Goal: Task Accomplishment & Management: Manage account settings

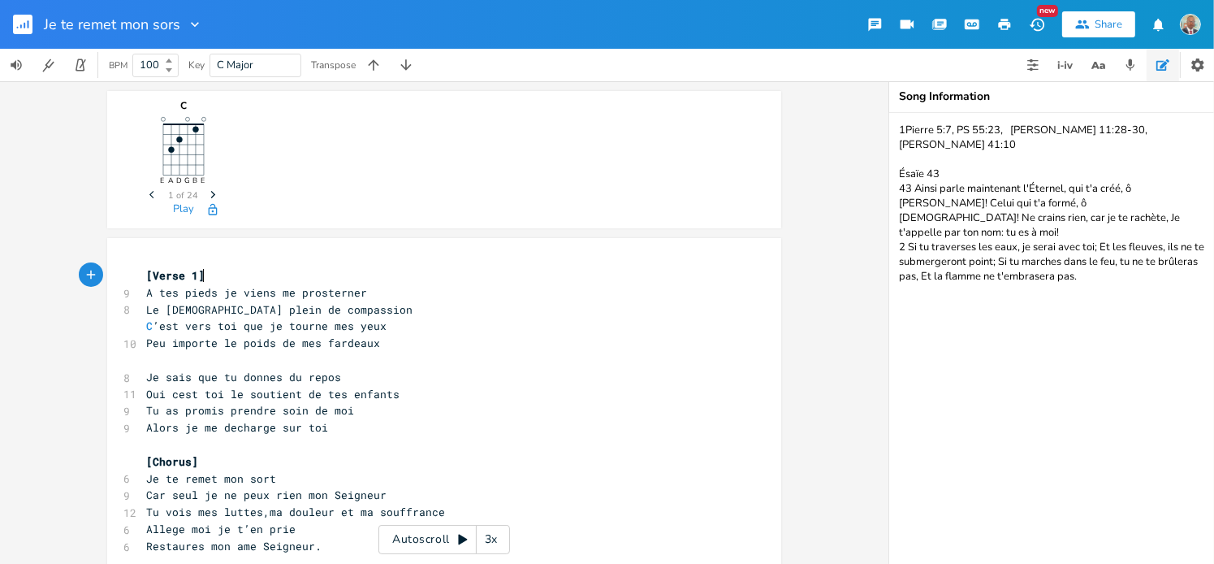
scroll to position [164, 0]
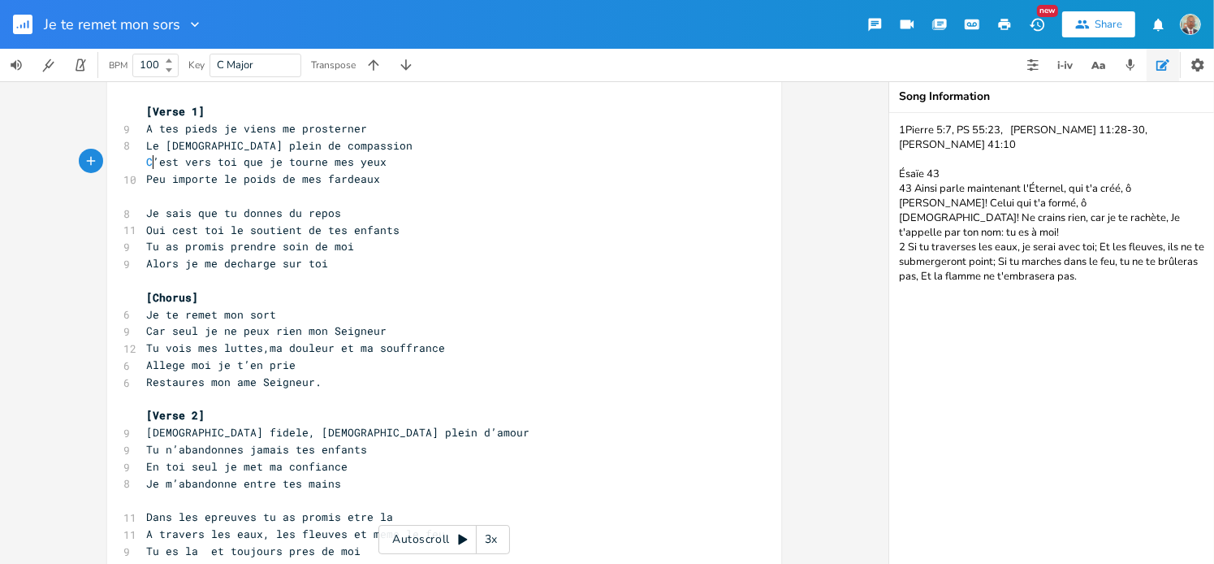
click at [148, 160] on span "C ’est vers toi que je tourne mes yeux" at bounding box center [266, 161] width 240 height 15
type textarea "c"
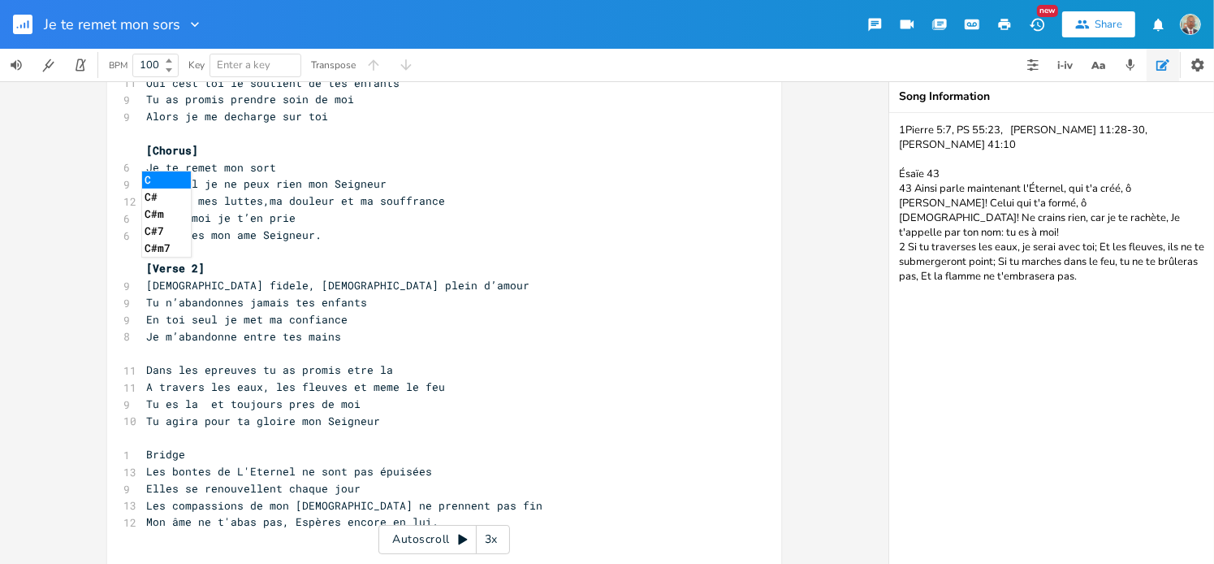
scroll to position [17, 0]
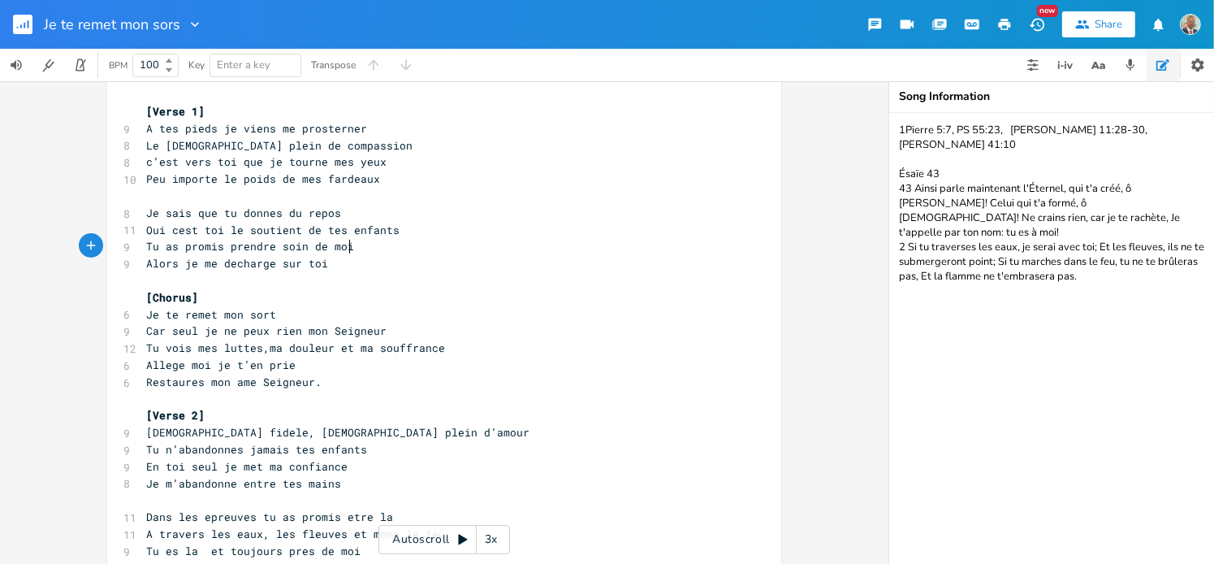
click at [464, 251] on pre "Tu as promis prendre soin de moi" at bounding box center [436, 246] width 586 height 17
drag, startPoint x: 874, startPoint y: 293, endPoint x: 891, endPoint y: 319, distance: 31.1
click at [891, 319] on div "xxxxxxxxxx [Verse 1] 9 A tes pieds je viens me prosterner 8 Le [DEMOGRAPHIC_DAT…" at bounding box center [607, 322] width 1214 height 482
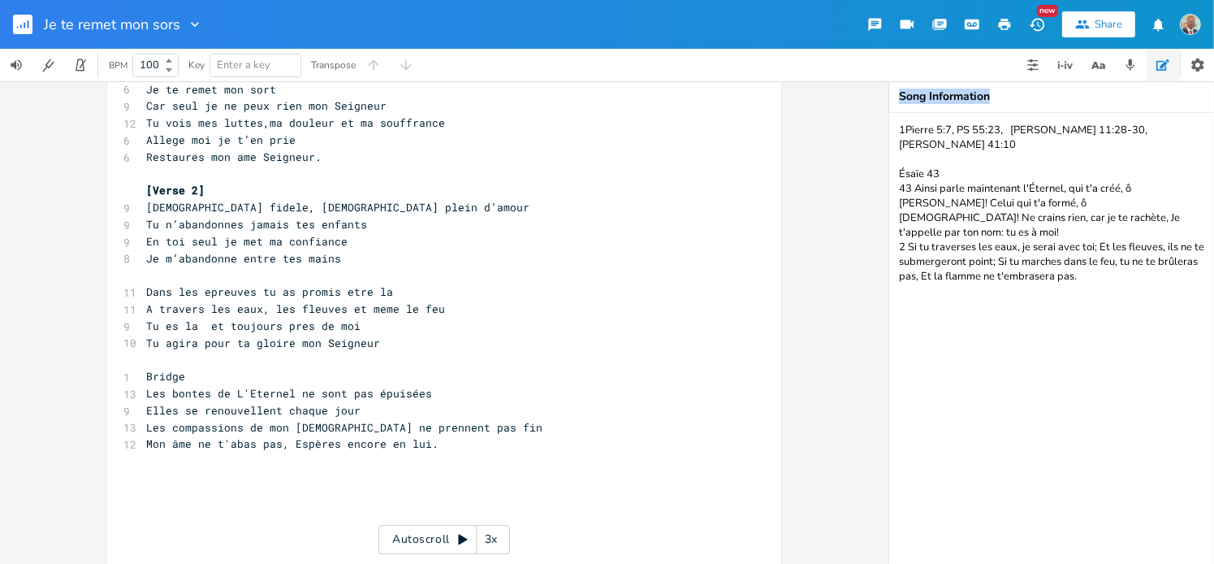
scroll to position [245, 0]
click at [21, 28] on rect "button" at bounding box center [22, 24] width 19 height 19
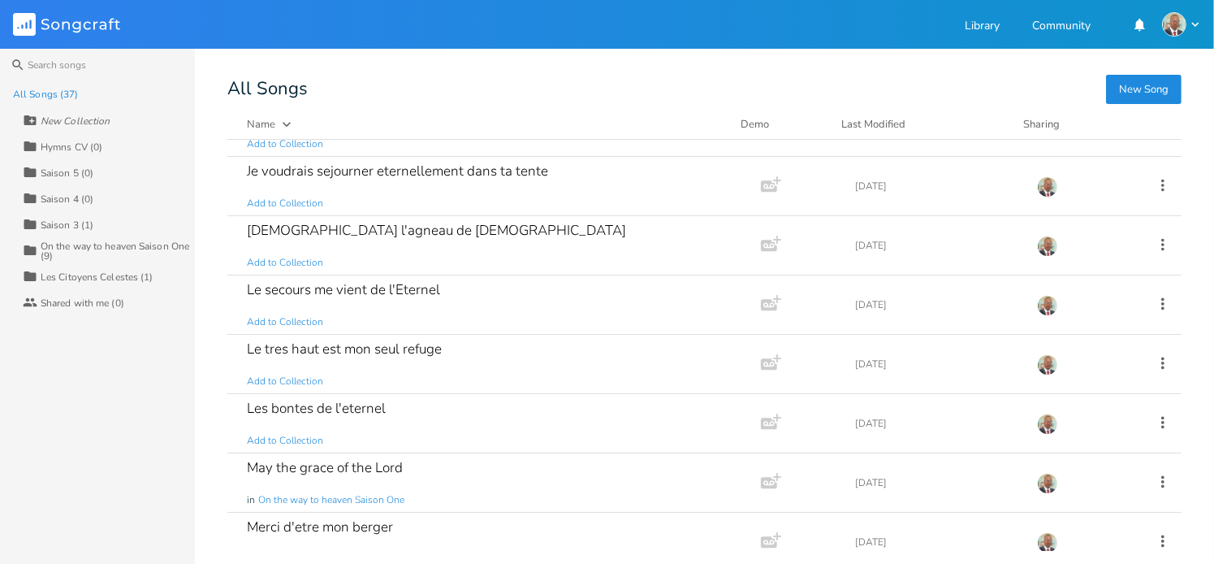
scroll to position [1005, 0]
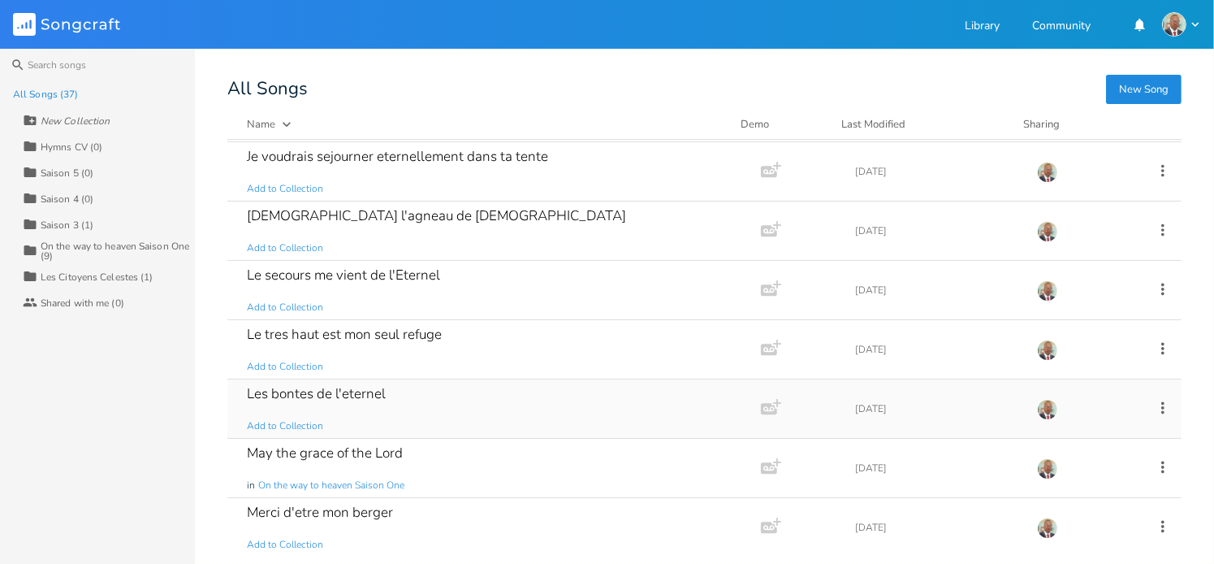
click at [1154, 403] on icon at bounding box center [1163, 408] width 18 height 18
click at [1063, 388] on span "[PERSON_NAME]" at bounding box center [1051, 386] width 44 height 11
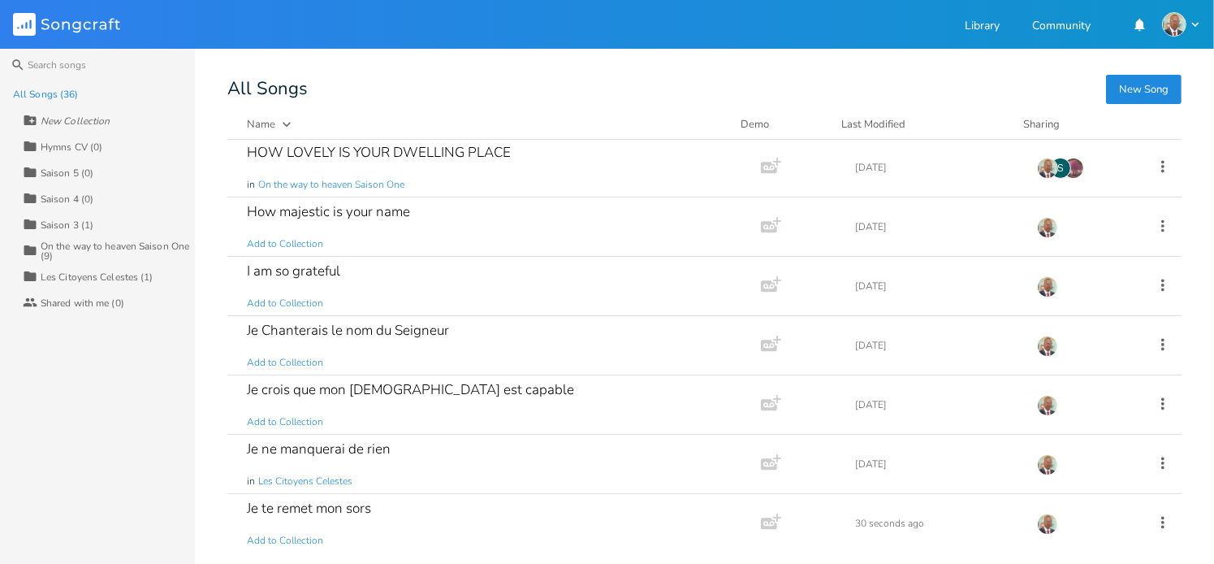
scroll to position [598, 0]
